Goal: Register for event/course

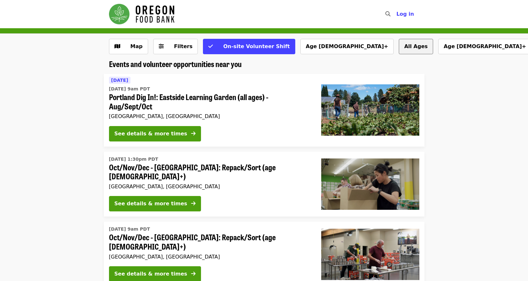
click at [399, 49] on button "All Ages" at bounding box center [416, 46] width 34 height 15
click at [134, 47] on span "Map" at bounding box center [137, 46] width 12 height 6
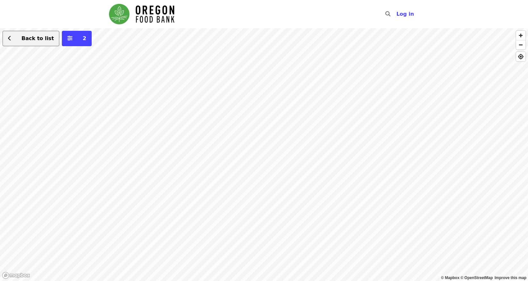
click at [26, 39] on span "Back to list" at bounding box center [37, 38] width 32 height 6
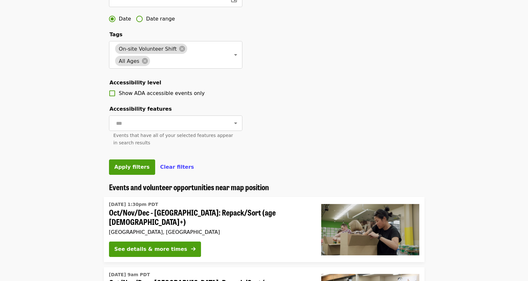
scroll to position [96, 0]
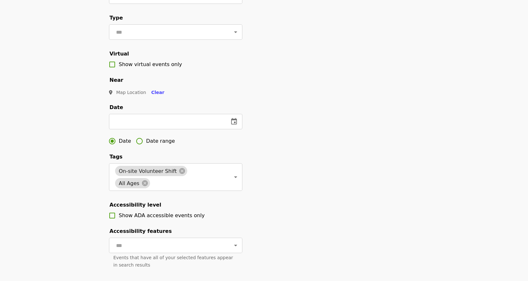
click at [125, 95] on span "Map Location" at bounding box center [131, 92] width 30 height 5
click at [109, 95] on icon "map-marker-alt icon" at bounding box center [111, 92] width 4 height 5
click at [346, 234] on div "Filter events Cancel ​ Language ​ Type ​ Virtual Show virtual events only Near …" at bounding box center [264, 124] width 321 height 362
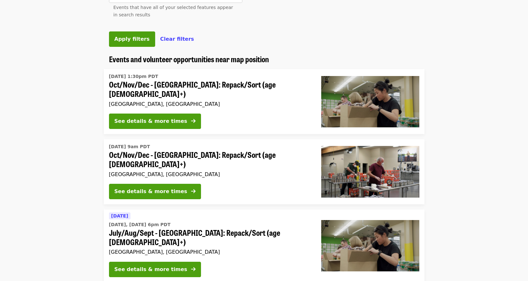
scroll to position [321, 0]
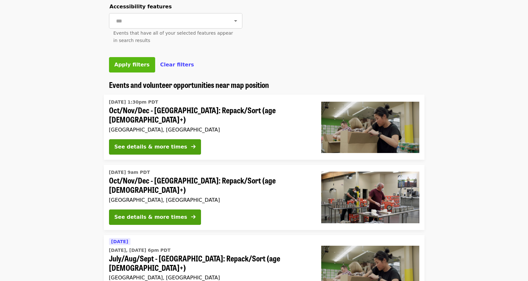
click at [139, 68] on span "Apply filters" at bounding box center [132, 65] width 35 height 6
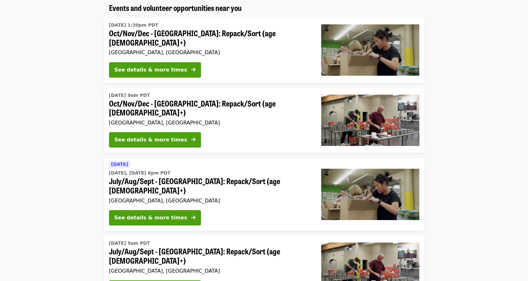
scroll to position [160, 0]
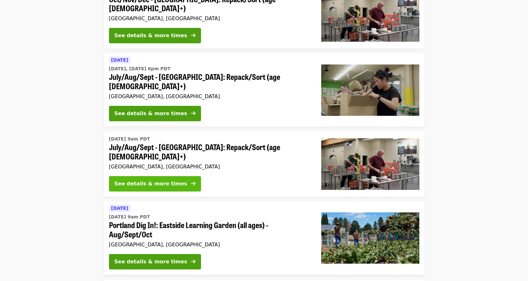
click at [121, 180] on div "See details & more times" at bounding box center [151, 184] width 73 height 8
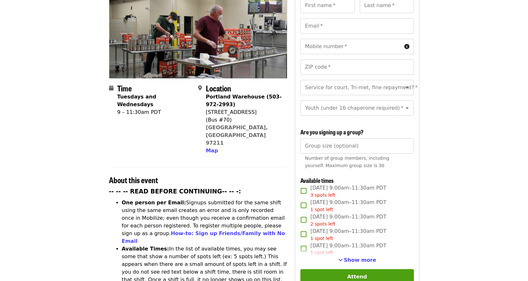
scroll to position [96, 0]
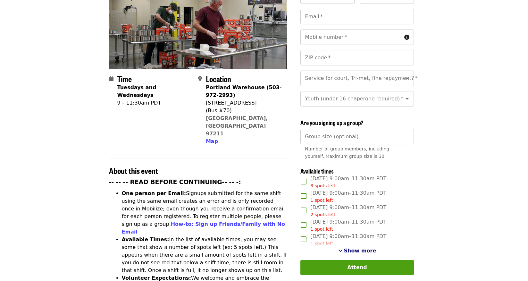
click at [365, 249] on span "Show more" at bounding box center [360, 251] width 32 height 6
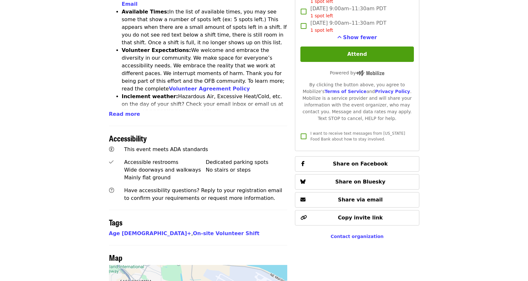
scroll to position [225, 0]
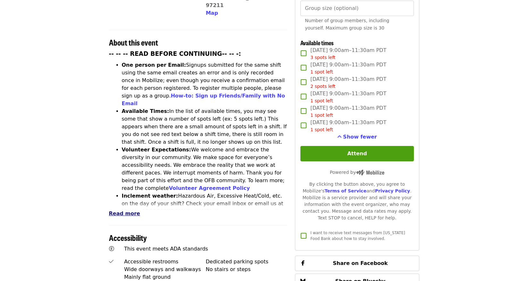
click at [120, 210] on span "Read more" at bounding box center [124, 213] width 31 height 6
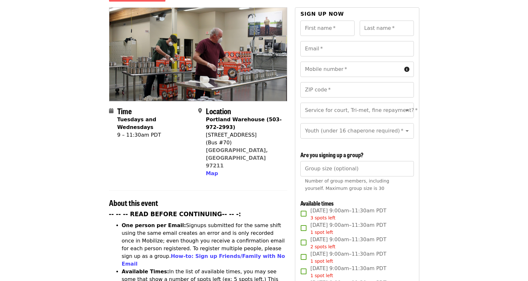
scroll to position [0, 0]
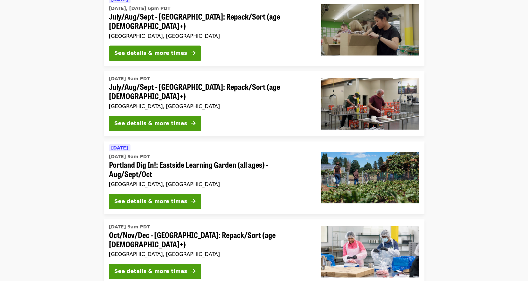
scroll to position [225, 0]
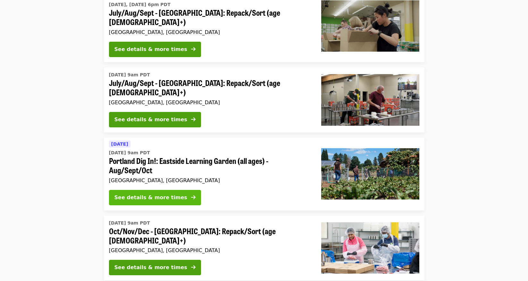
click at [140, 194] on div "See details & more times" at bounding box center [151, 198] width 73 height 8
